Goal: Task Accomplishment & Management: Manage account settings

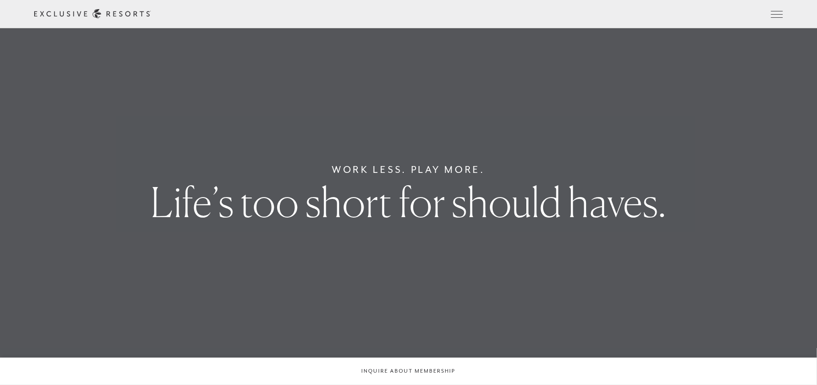
drag, startPoint x: 744, startPoint y: 11, endPoint x: 735, endPoint y: 22, distance: 13.6
click at [0, 0] on link "Member Login" at bounding box center [0, 0] width 0 height 0
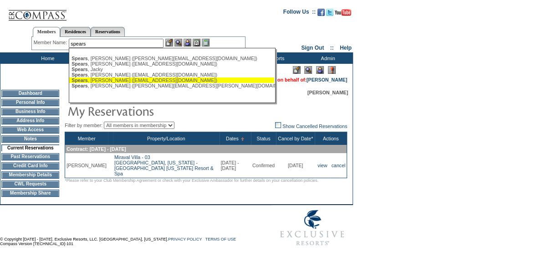
click at [118, 81] on div "[PERSON_NAME] ([EMAIL_ADDRESS][DOMAIN_NAME])" at bounding box center [172, 79] width 200 height 5
type input "[PERSON_NAME] ([EMAIL_ADDRESS][DOMAIN_NAME])"
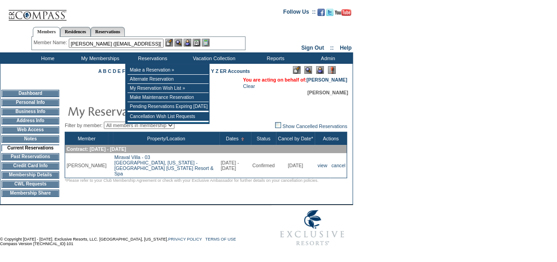
click at [187, 42] on img at bounding box center [188, 43] width 8 height 8
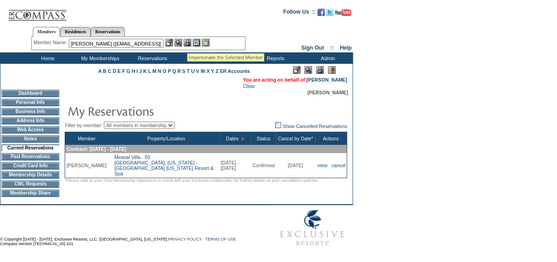
click at [182, 42] on img at bounding box center [179, 43] width 8 height 8
